Goal: Find specific page/section: Find specific page/section

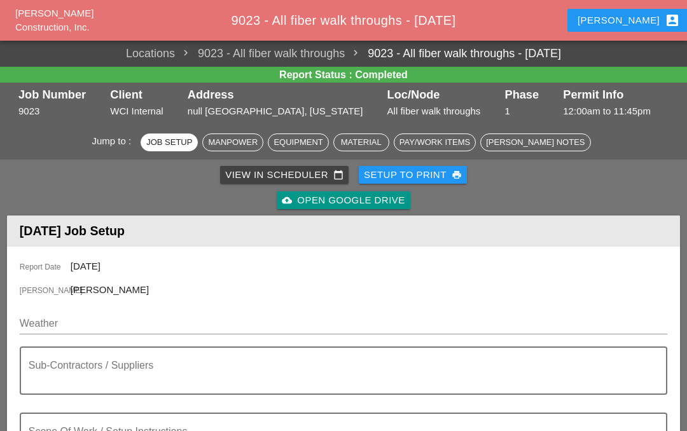
click at [630, 19] on div "Iwan account_box" at bounding box center [629, 20] width 102 height 15
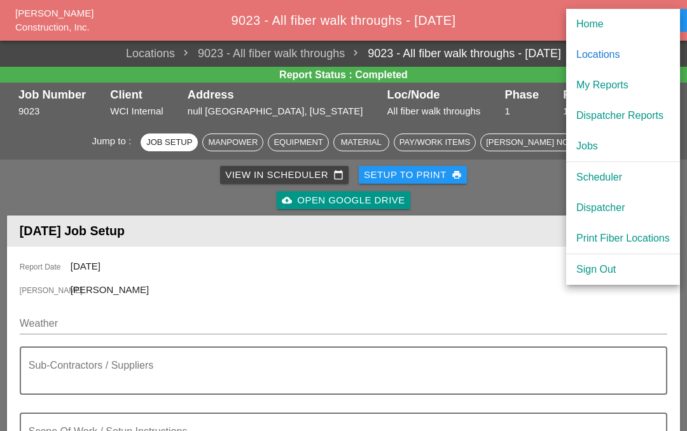
click at [629, 87] on div "My Reports" at bounding box center [624, 85] width 94 height 15
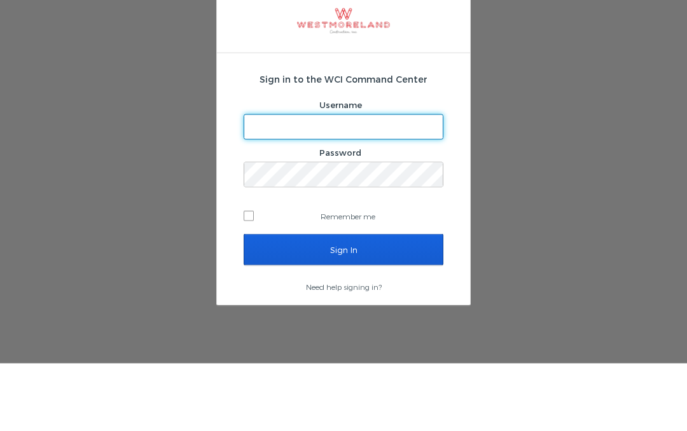
scroll to position [55, 0]
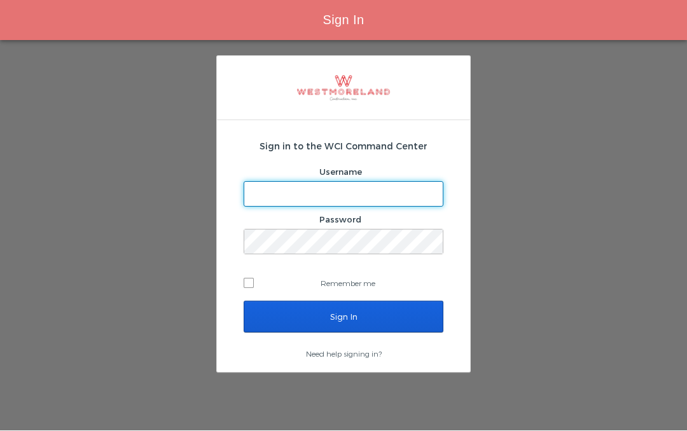
type input "[EMAIL_ADDRESS][PERSON_NAME][DOMAIN_NAME]"
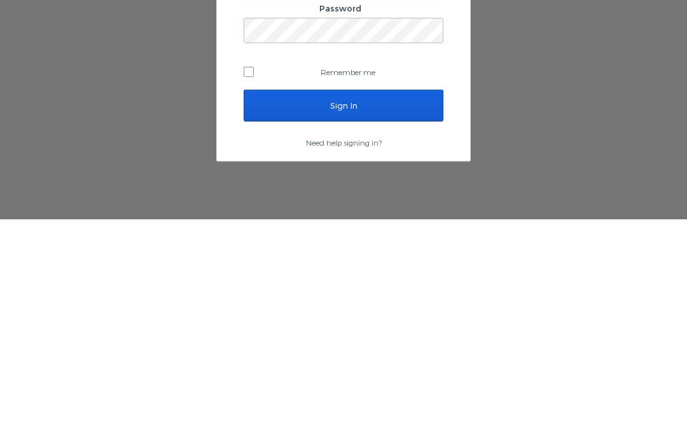
click at [383, 302] on input "Sign In" at bounding box center [344, 318] width 200 height 32
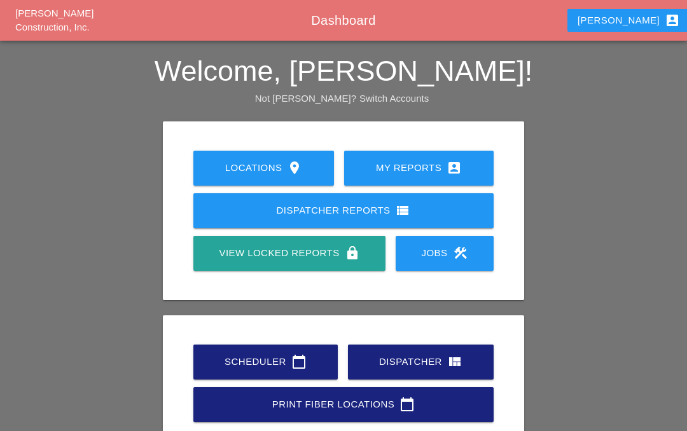
click at [428, 162] on div "My Reports account_box" at bounding box center [419, 167] width 109 height 15
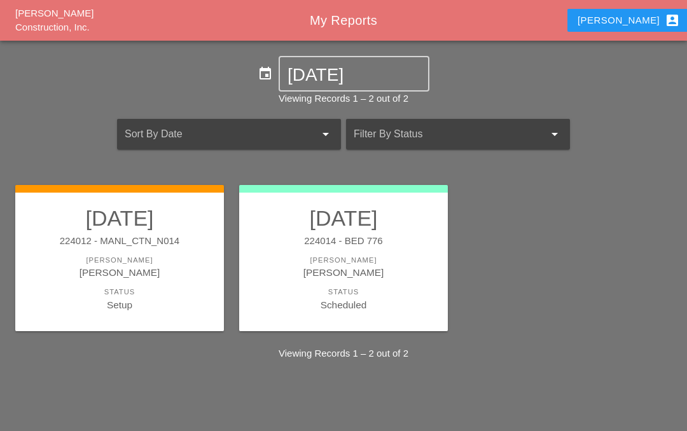
click at [119, 251] on link "08/25/2025 224012 - MANL_CTN_N014 Foreman Iwan Belfor Status Setup" at bounding box center [119, 259] width 183 height 107
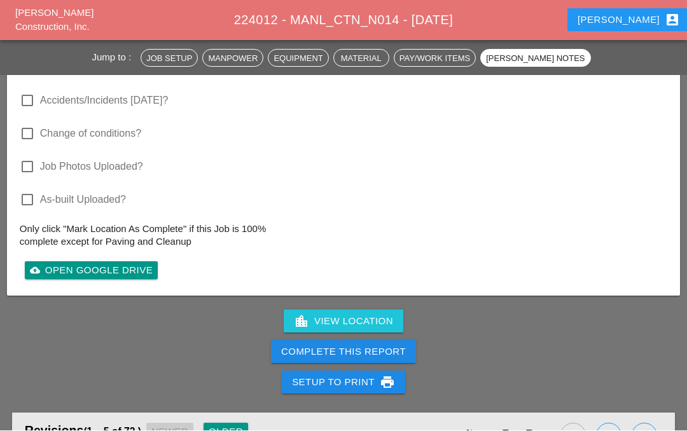
scroll to position [4193, 0]
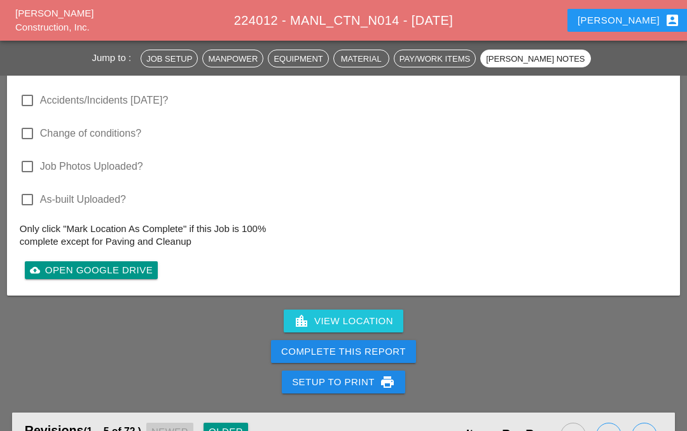
click at [133, 263] on div "cloud_upload Open Google Drive" at bounding box center [91, 270] width 123 height 15
